Goal: Task Accomplishment & Management: Manage account settings

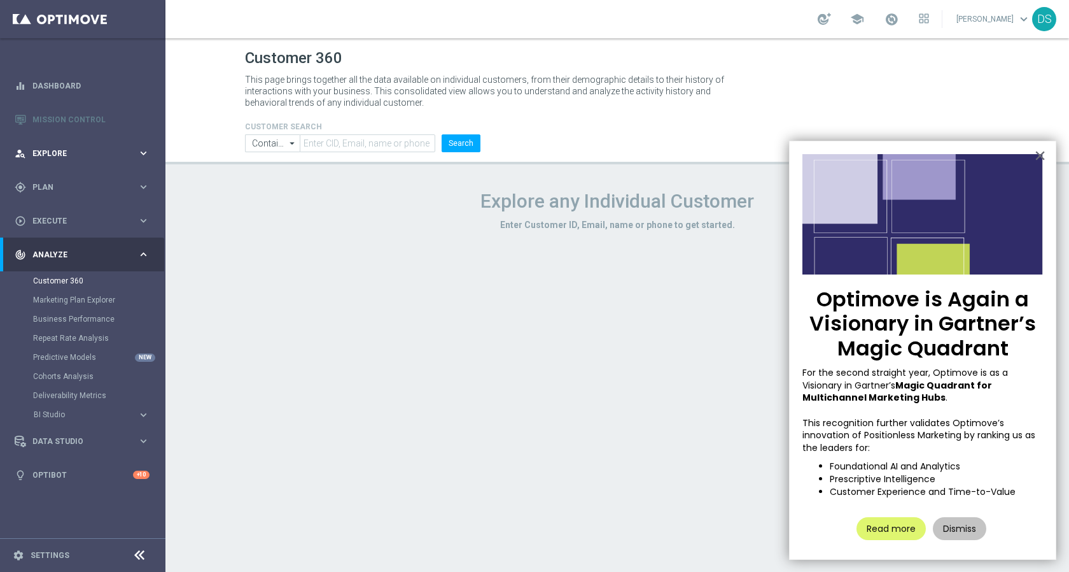
click at [72, 153] on span "Explore" at bounding box center [84, 154] width 105 height 8
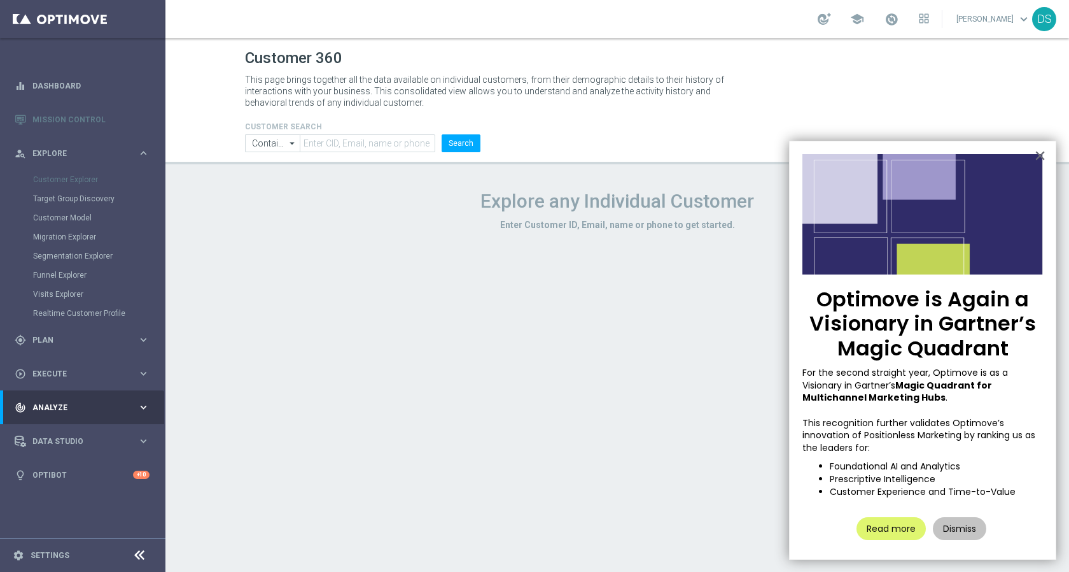
click at [67, 541] on footer "settings Settings" at bounding box center [82, 555] width 165 height 34
click at [64, 555] on link "Settings" at bounding box center [50, 555] width 39 height 8
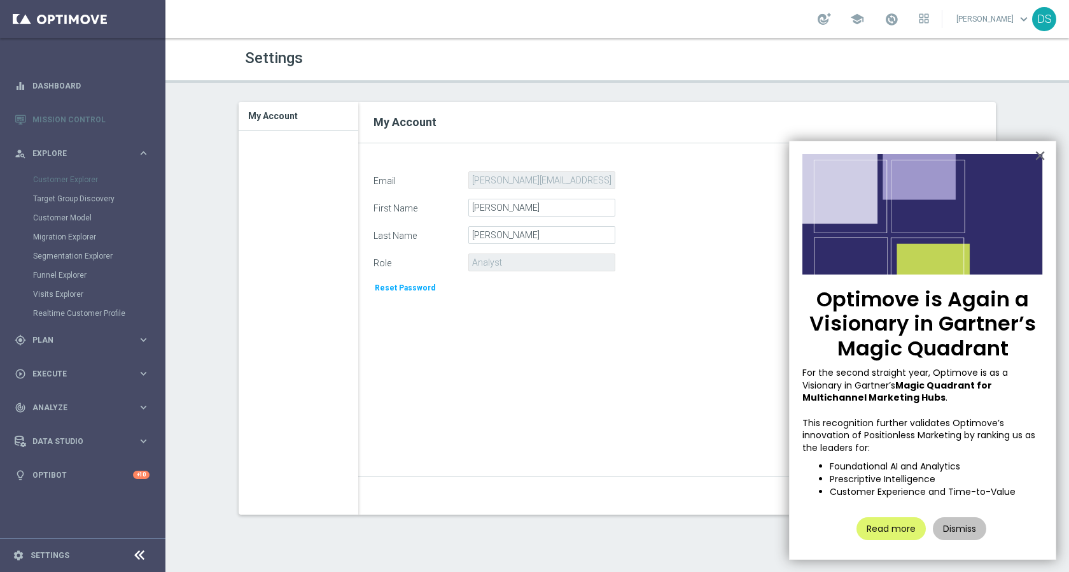
scroll to position [21, 0]
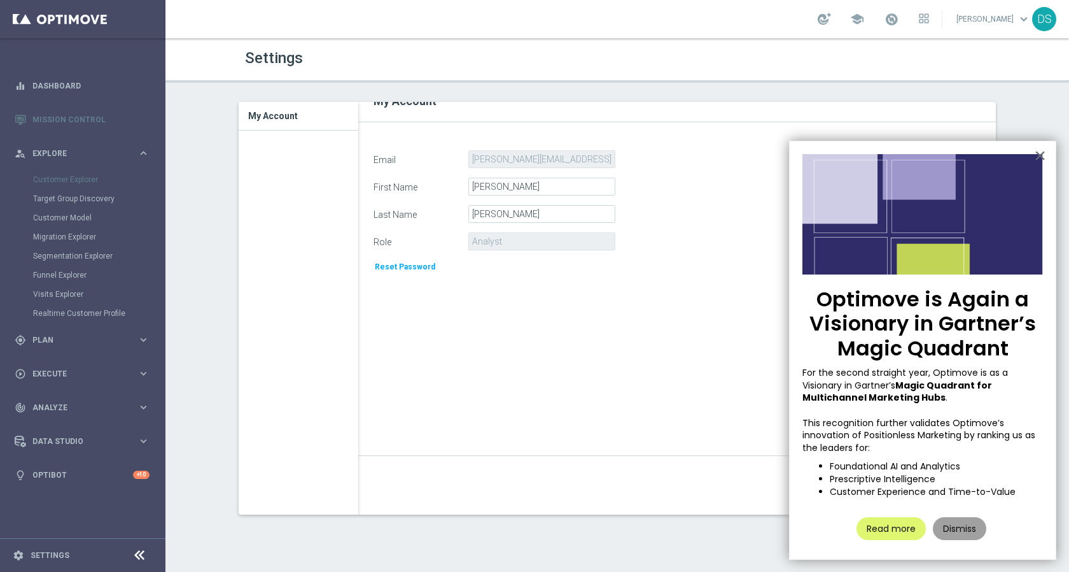
click at [968, 537] on button "Dismiss" at bounding box center [959, 528] width 53 height 23
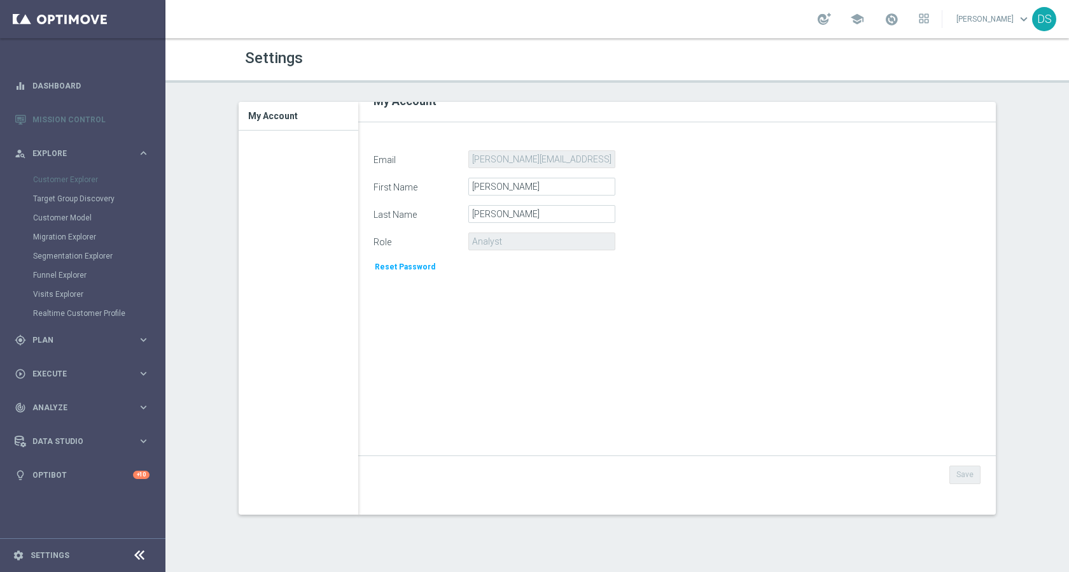
scroll to position [0, 0]
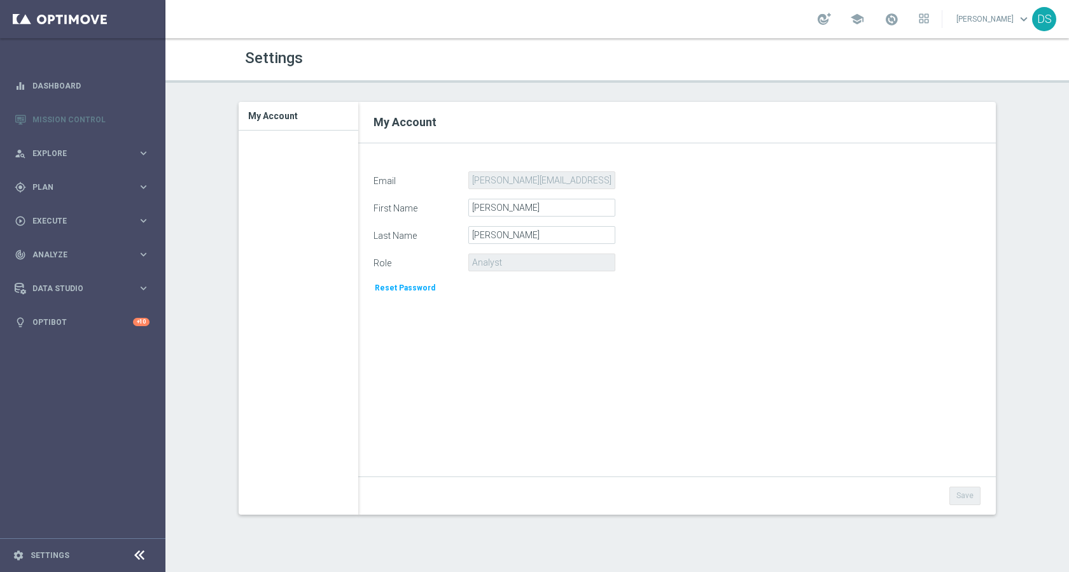
click at [281, 112] on h3 "My Account" at bounding box center [298, 116] width 101 height 28
click at [502, 227] on input "[PERSON_NAME]" at bounding box center [541, 235] width 147 height 18
click at [521, 214] on input "[PERSON_NAME]" at bounding box center [541, 208] width 147 height 18
click at [526, 237] on input "[PERSON_NAME]" at bounding box center [541, 235] width 147 height 18
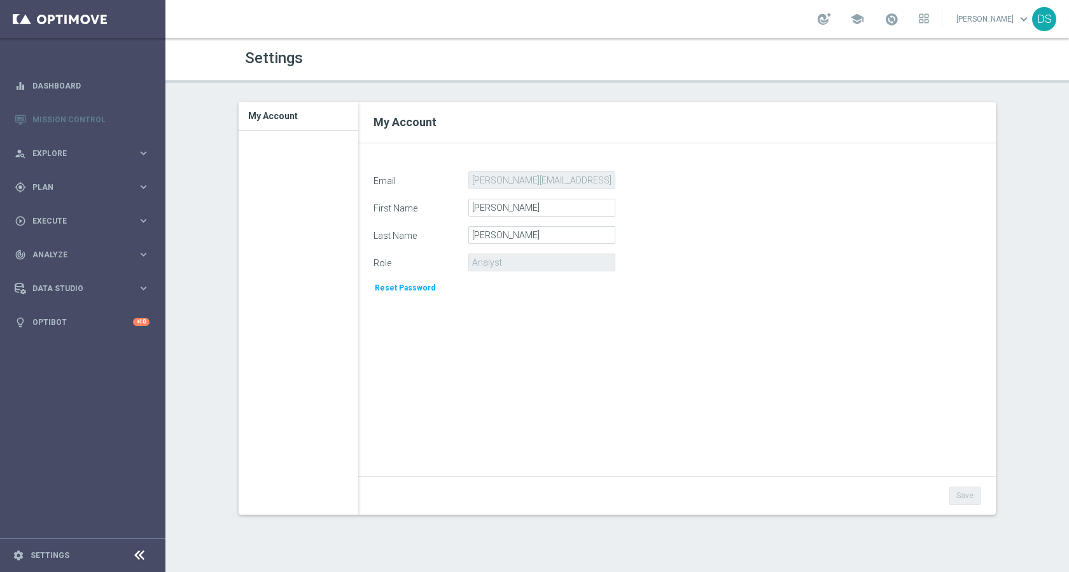
click at [522, 380] on div "Email daniel.soukup@betsys.com First Name Daniel Last Name Soukup Role Analyst …" at bounding box center [677, 345] width 626 height 349
click at [1039, 21] on div "DS" at bounding box center [1044, 19] width 24 height 24
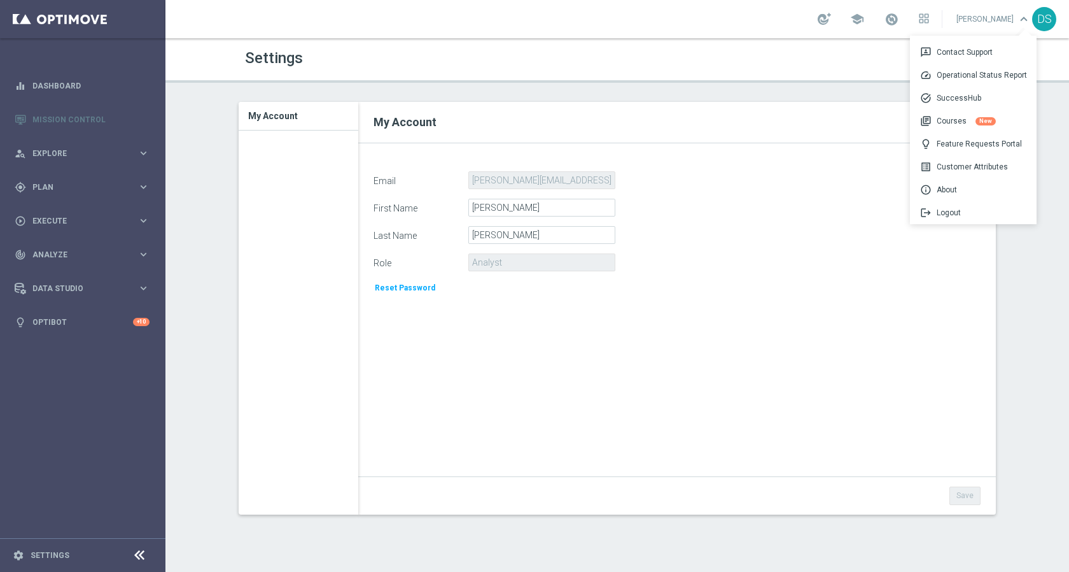
click at [1039, 21] on div "DS" at bounding box center [1044, 19] width 24 height 24
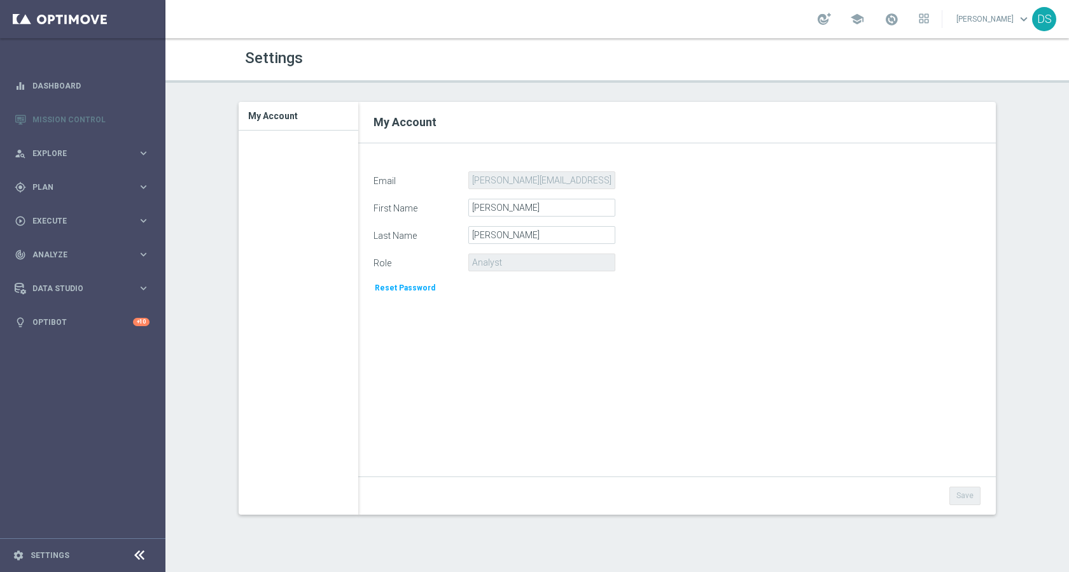
click at [1039, 21] on div "DS" at bounding box center [1044, 19] width 24 height 24
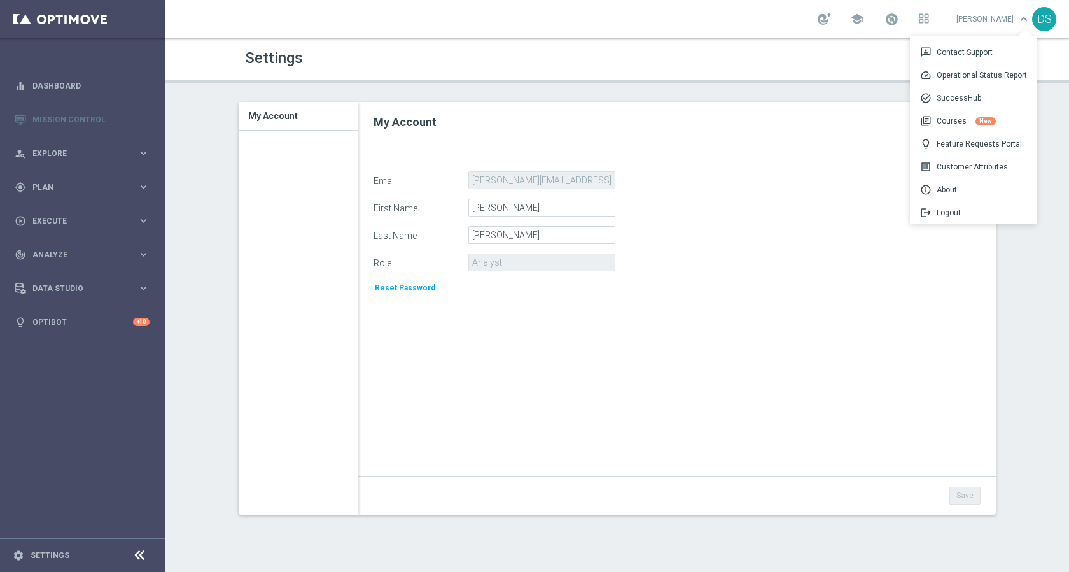
click at [869, 197] on form "Email daniel.soukup@betsys.com First Name Daniel Last Name Soukup Role Analyst …" at bounding box center [677, 232] width 607 height 123
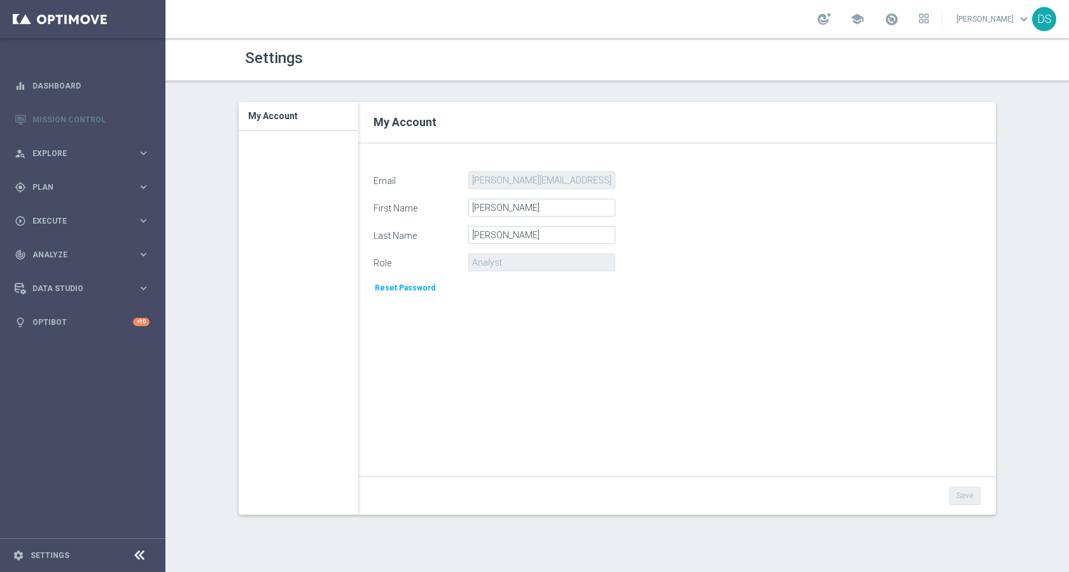
click at [1049, 24] on div "DS" at bounding box center [1044, 19] width 24 height 24
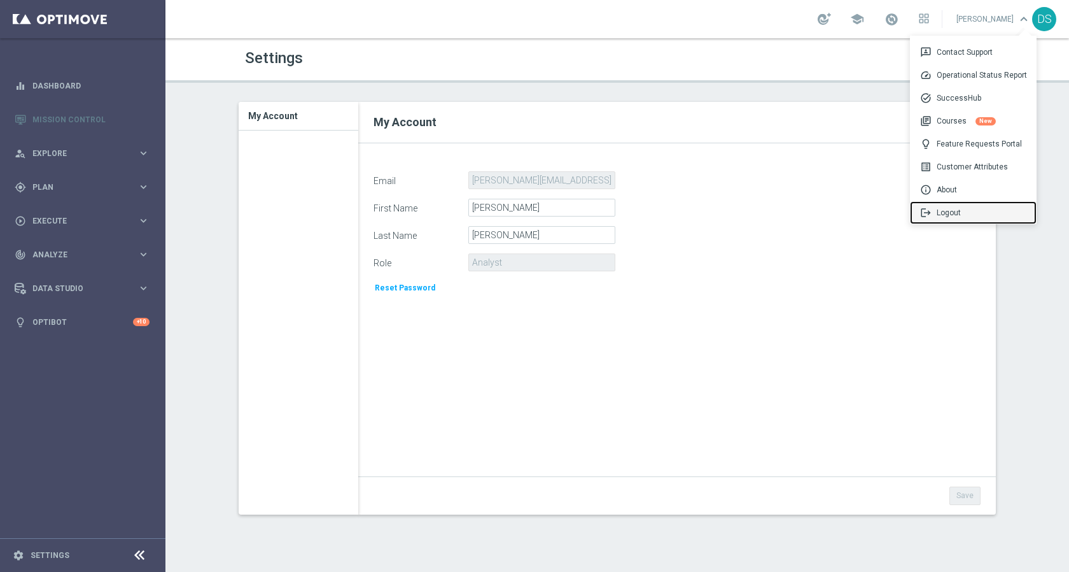
click at [956, 214] on div "logout Logout" at bounding box center [973, 212] width 127 height 23
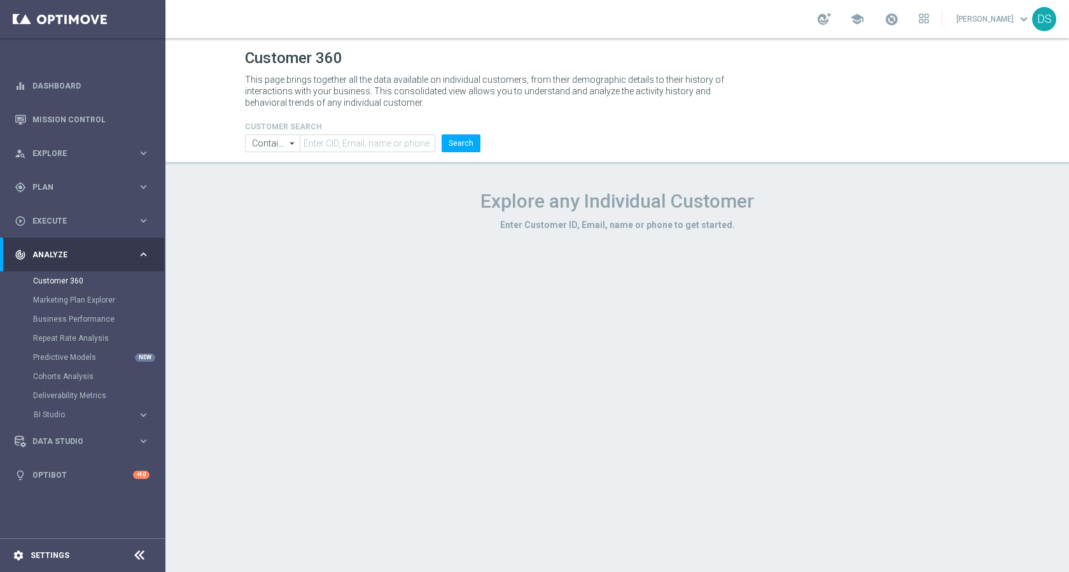
click at [84, 559] on div "settings Settings" at bounding box center [63, 554] width 127 height 11
